Goal: Book appointment/travel/reservation

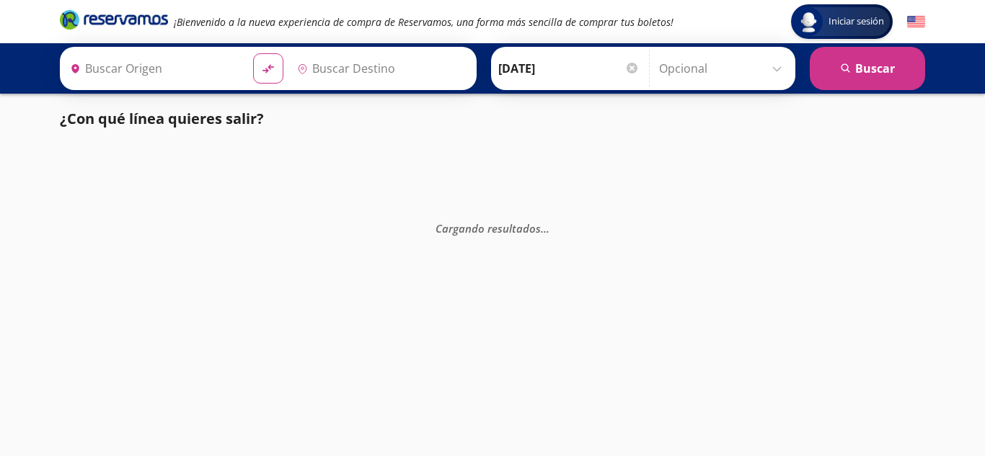
type input "[GEOGRAPHIC_DATA], [GEOGRAPHIC_DATA]"
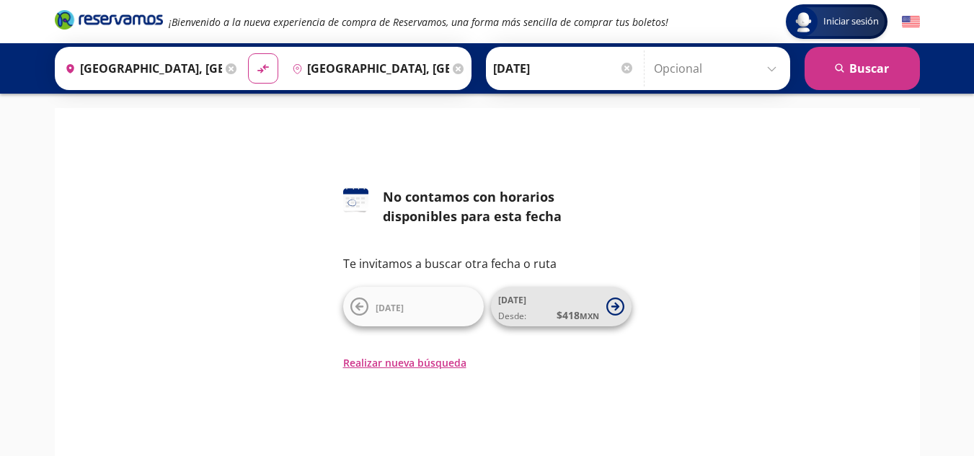
click at [568, 307] on span "[DATE] Desde: $ 418 MXN" at bounding box center [548, 307] width 101 height 32
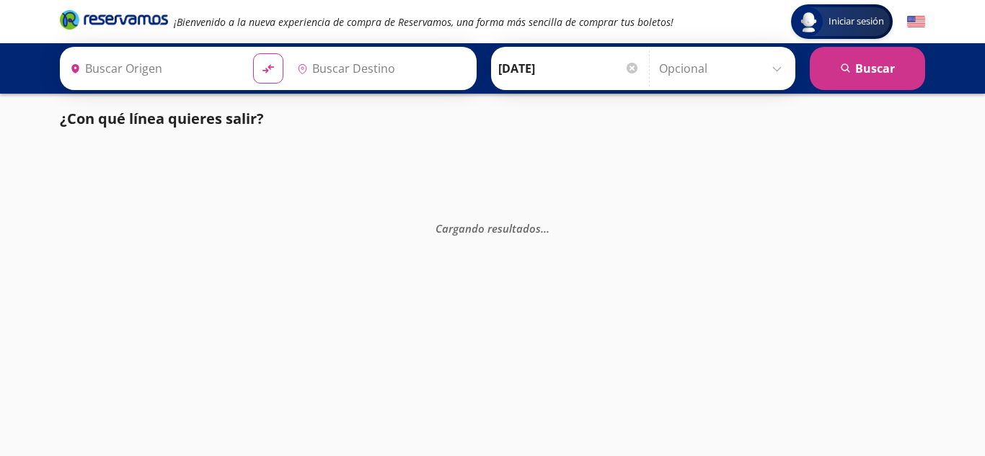
type input "[GEOGRAPHIC_DATA], [GEOGRAPHIC_DATA]"
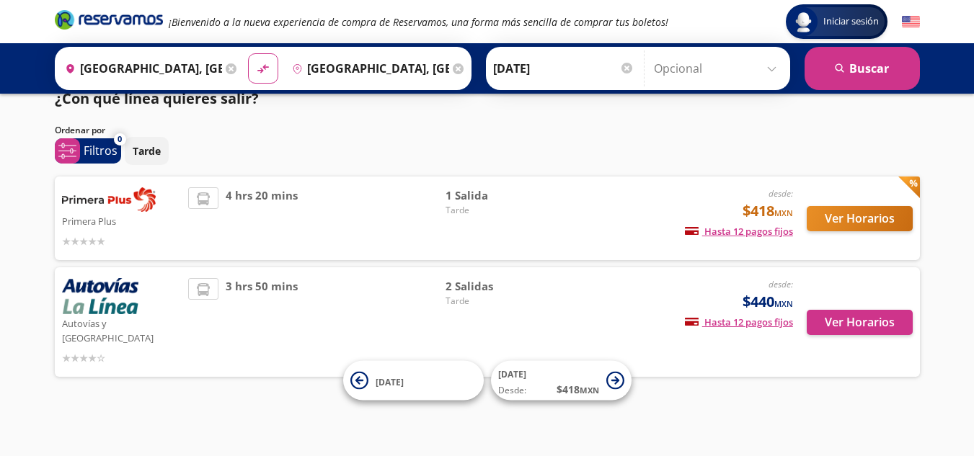
scroll to position [6, 0]
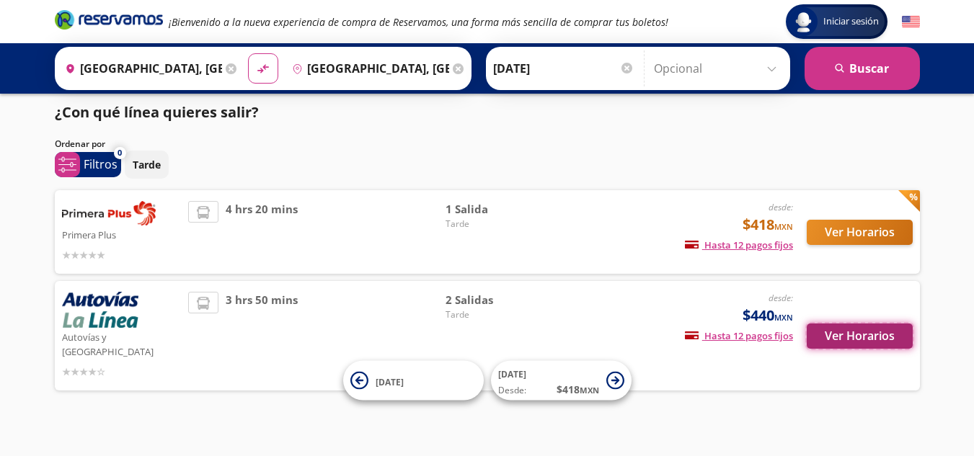
click at [882, 331] on button "Ver Horarios" at bounding box center [860, 336] width 106 height 25
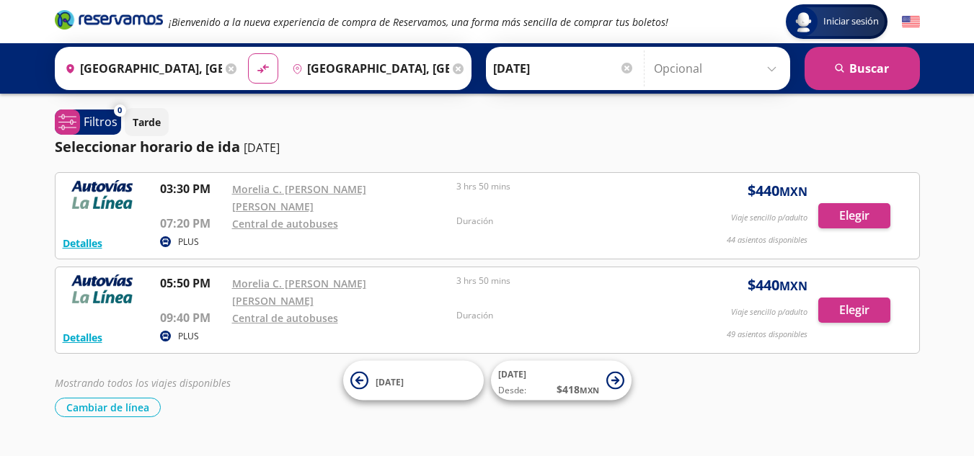
scroll to position [6, 0]
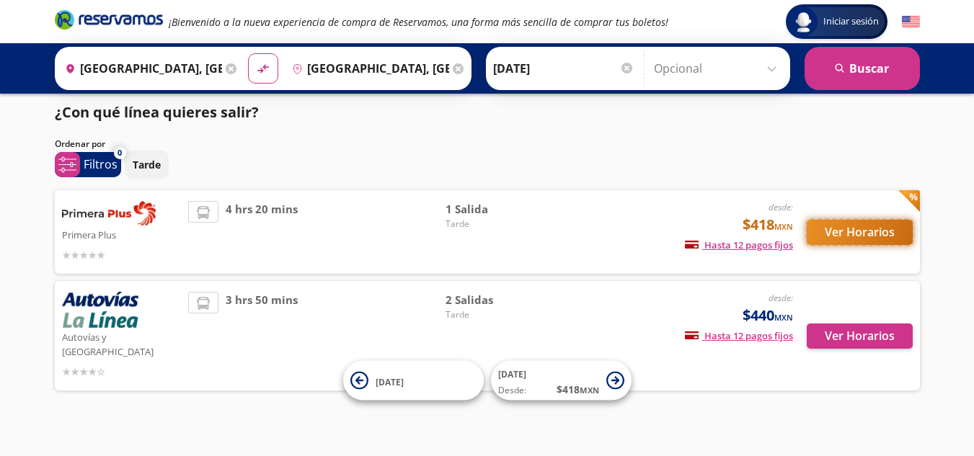
click at [838, 236] on button "Ver Horarios" at bounding box center [860, 232] width 106 height 25
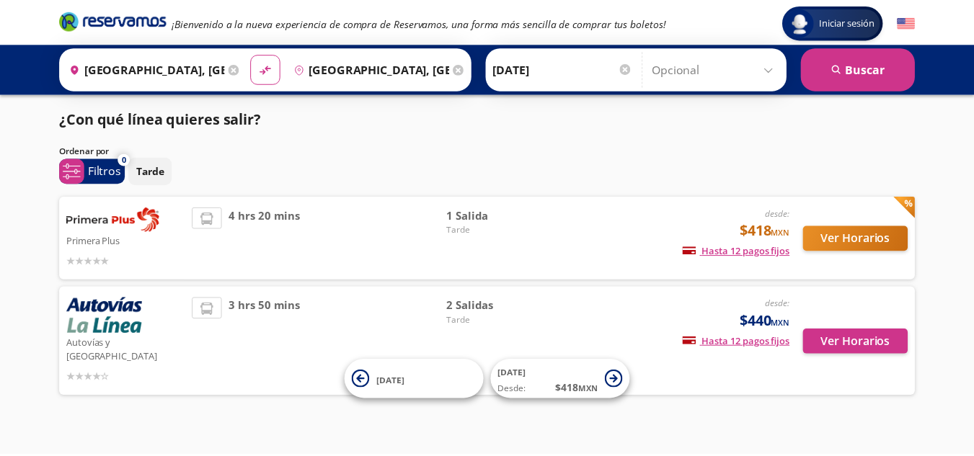
scroll to position [6, 0]
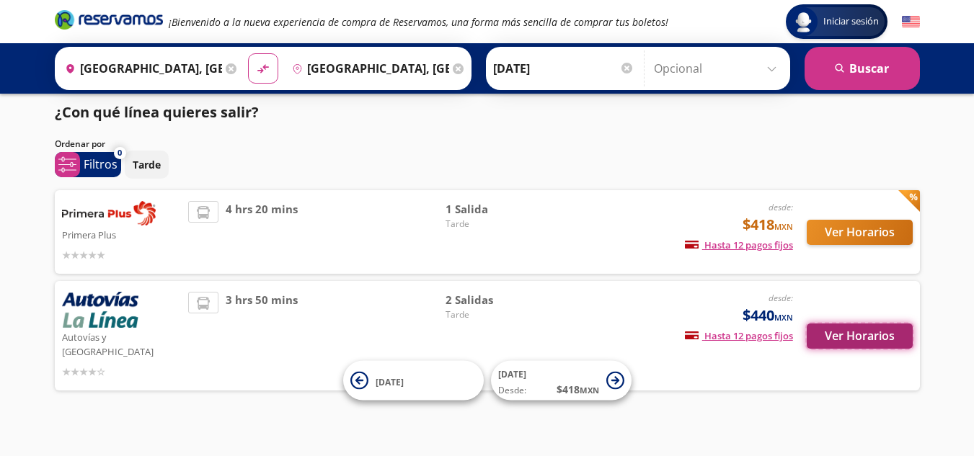
click at [824, 340] on button "Ver Horarios" at bounding box center [860, 336] width 106 height 25
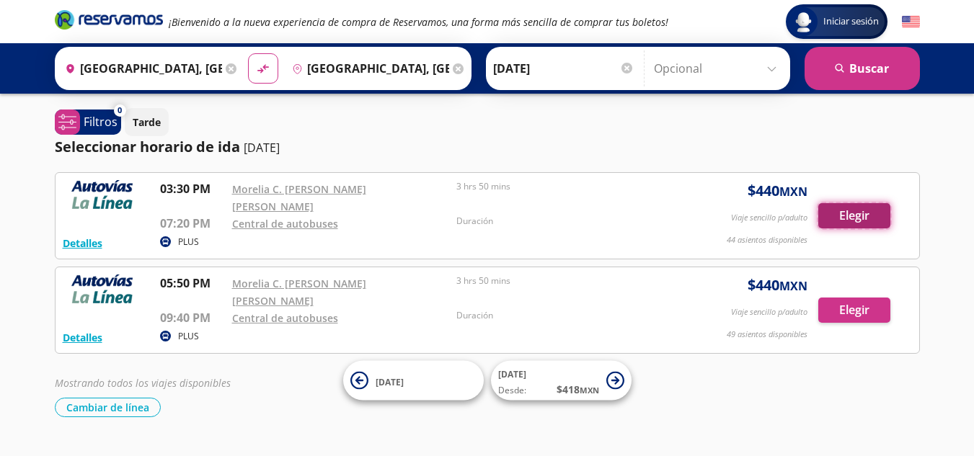
click at [858, 206] on button "Elegir" at bounding box center [854, 215] width 72 height 25
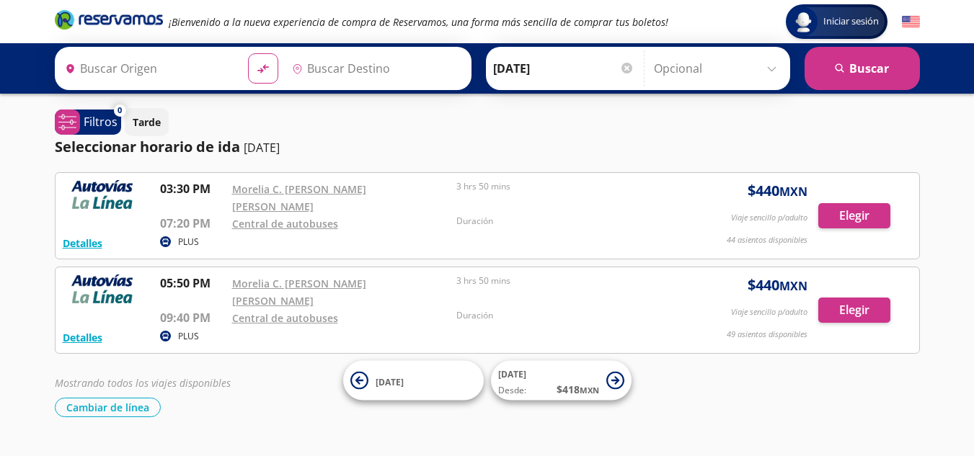
type input "[GEOGRAPHIC_DATA], [GEOGRAPHIC_DATA]"
